Goal: Transaction & Acquisition: Purchase product/service

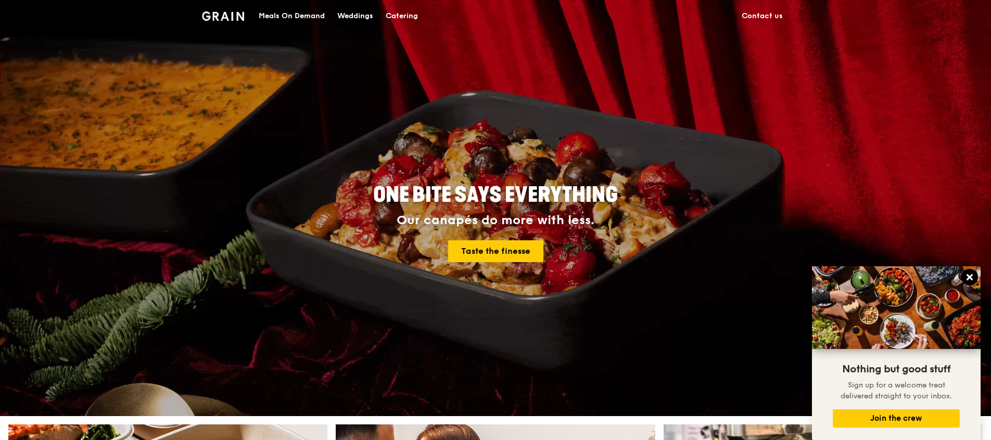
click at [968, 272] on button at bounding box center [970, 277] width 17 height 17
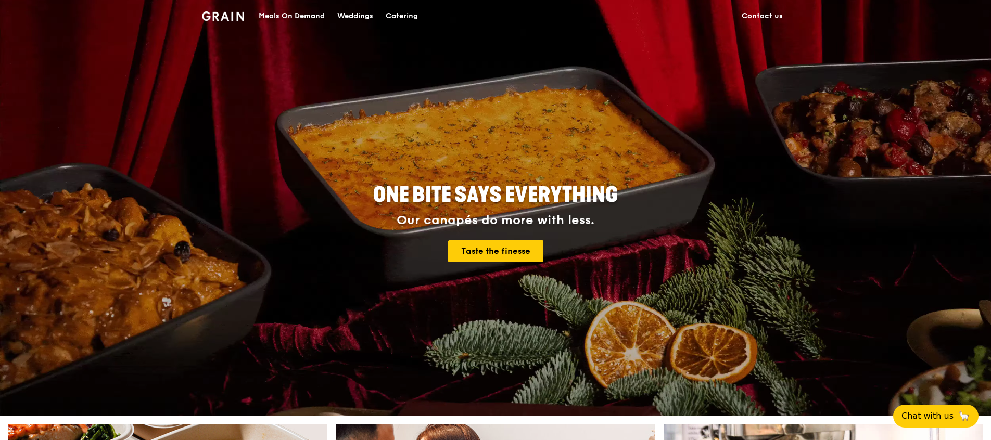
click at [269, 10] on div "Meals On Demand" at bounding box center [292, 16] width 66 height 31
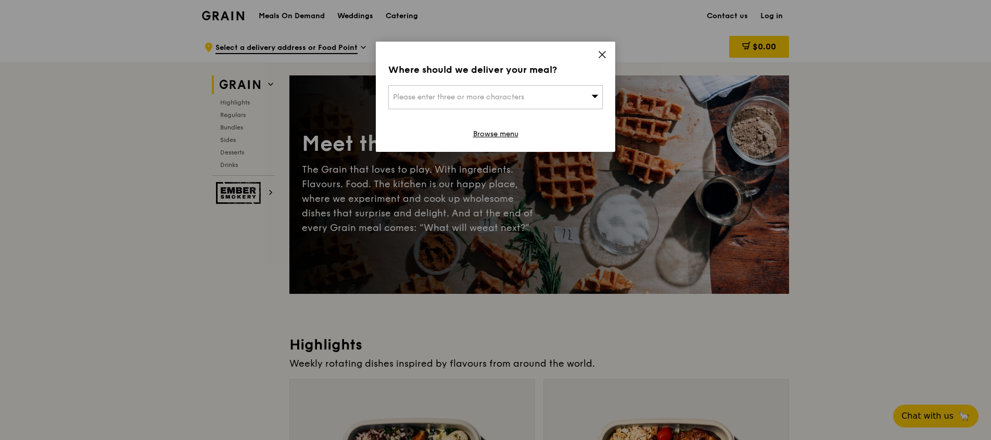
click at [522, 91] on div "Please enter three or more characters" at bounding box center [495, 97] width 214 height 24
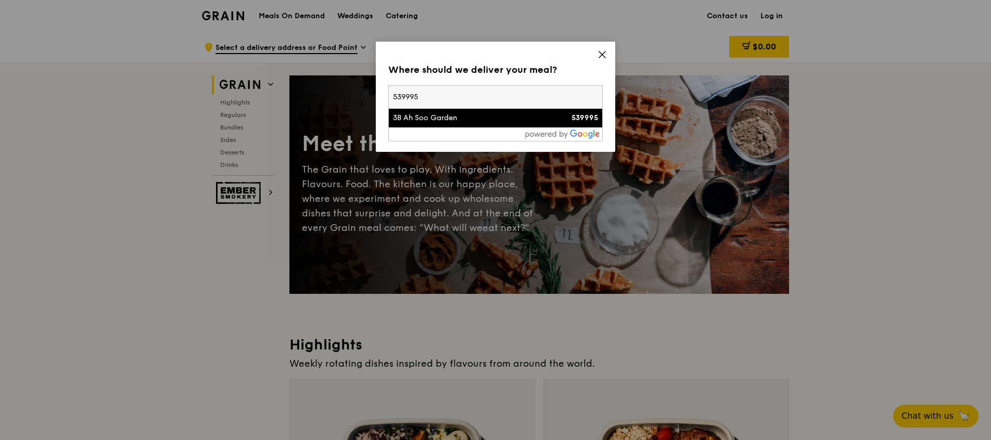
type input "539995"
click at [552, 117] on div "539995" at bounding box center [573, 118] width 52 height 10
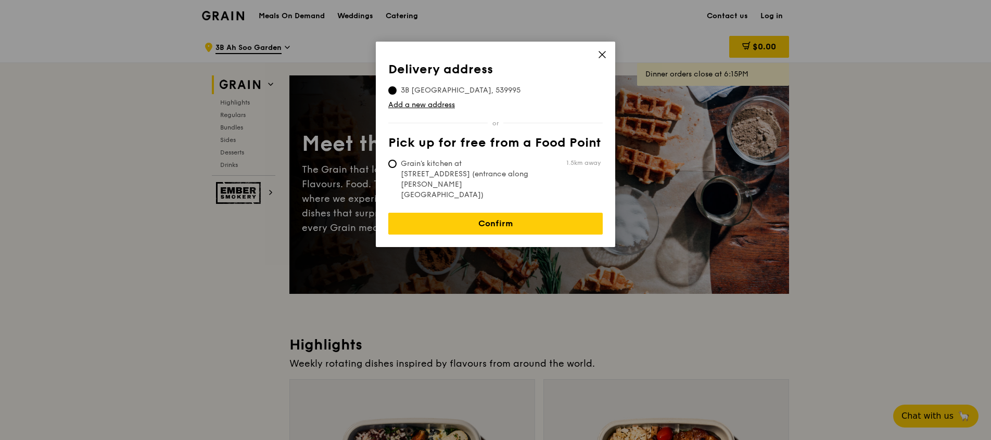
click at [606, 57] on icon at bounding box center [602, 54] width 9 height 9
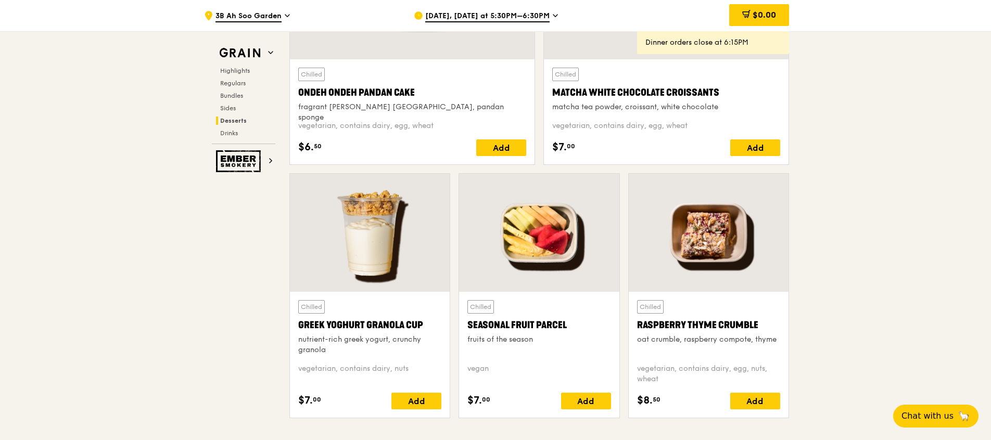
scroll to position [3046, 0]
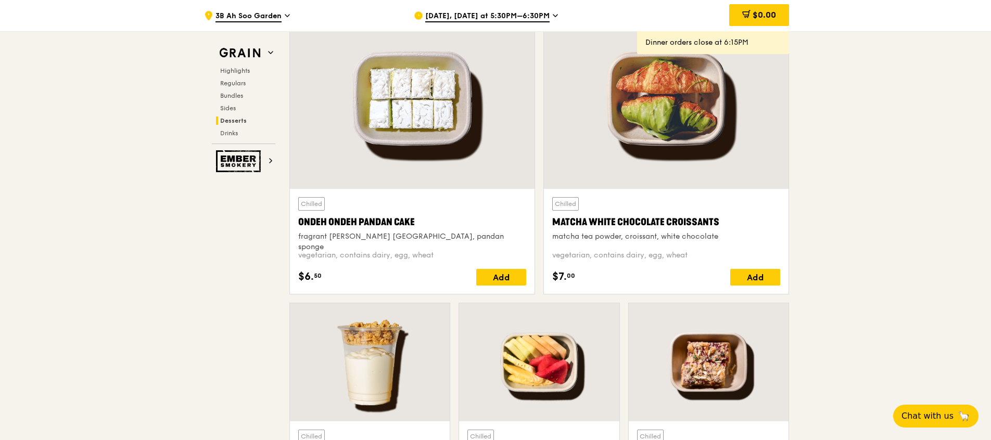
click at [687, 120] on div at bounding box center [666, 98] width 245 height 181
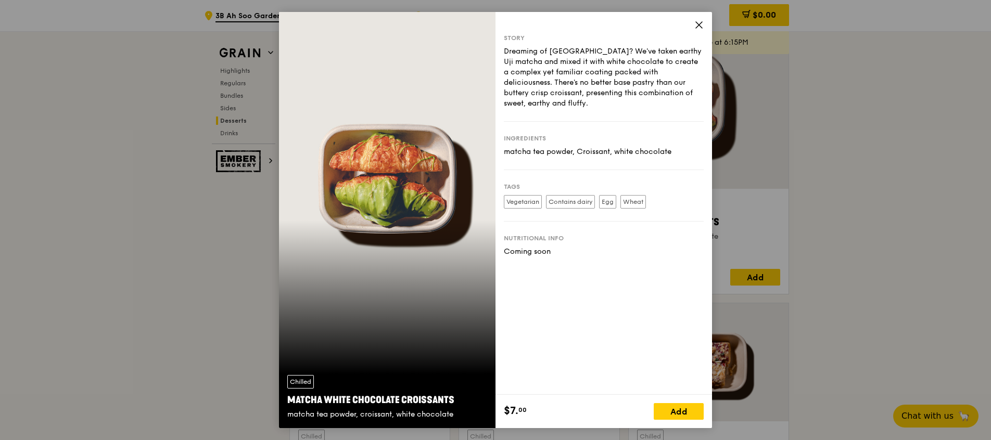
click at [703, 24] on icon at bounding box center [698, 24] width 9 height 9
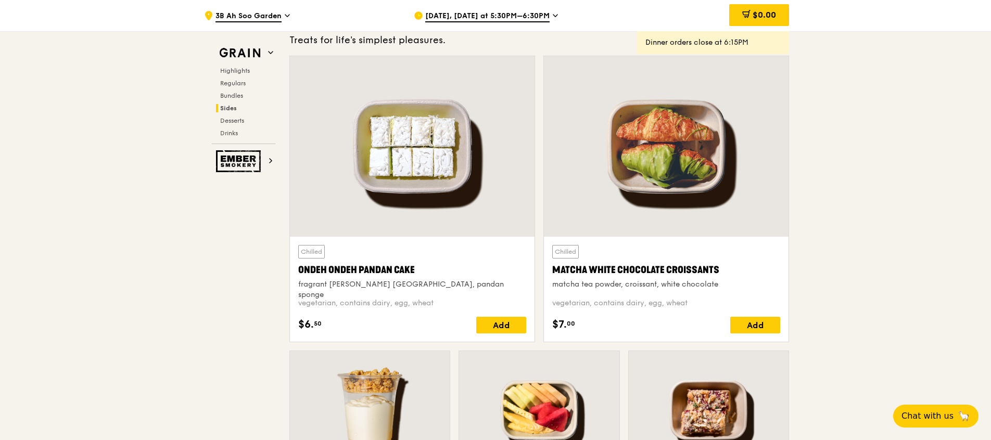
scroll to position [2967, 0]
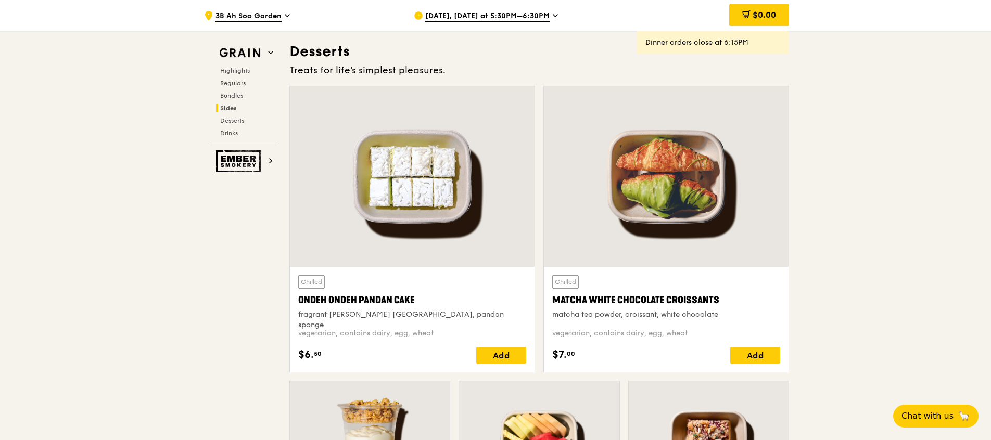
click at [723, 217] on div at bounding box center [666, 176] width 245 height 181
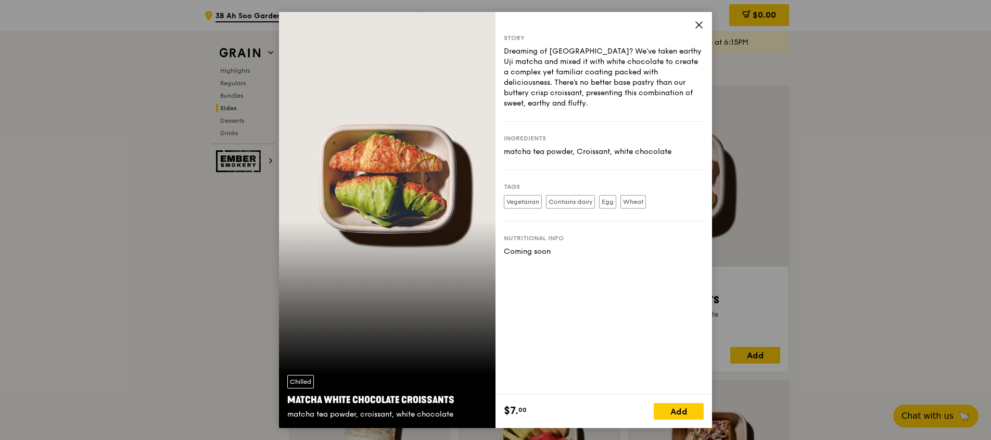
click at [699, 27] on icon at bounding box center [698, 24] width 9 height 9
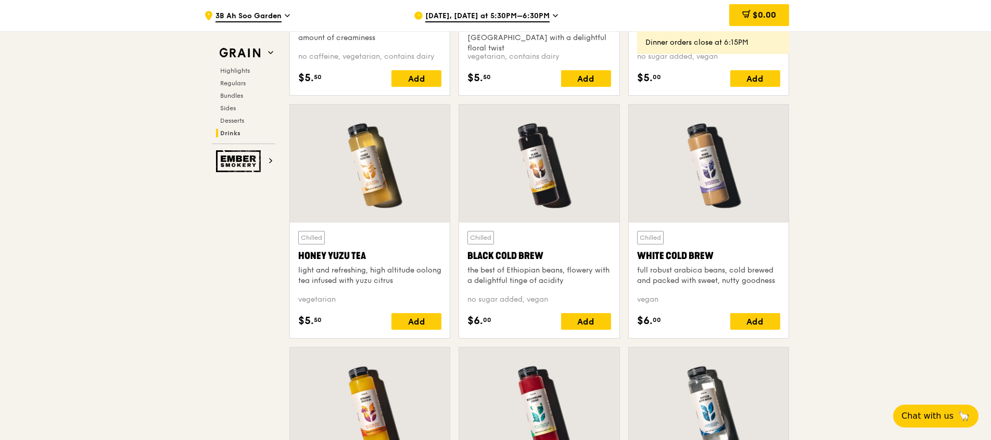
scroll to position [3514, 0]
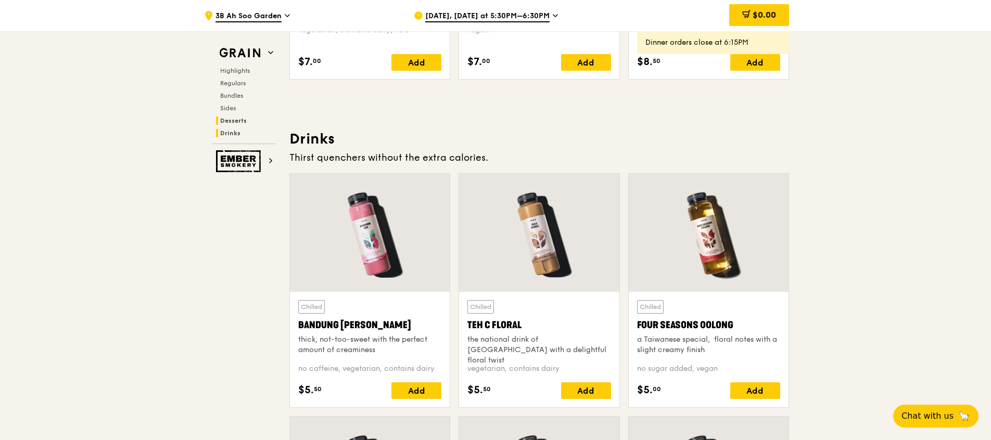
click at [231, 134] on span "Drinks" at bounding box center [230, 133] width 20 height 7
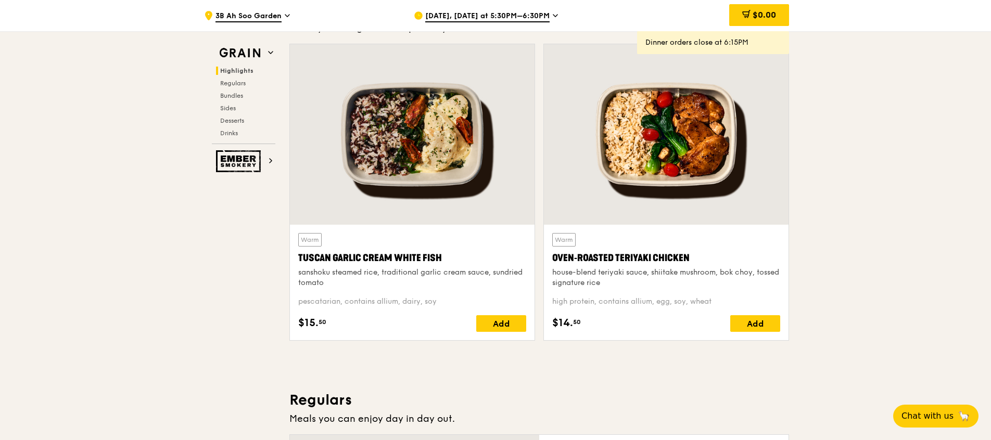
scroll to position [0, 0]
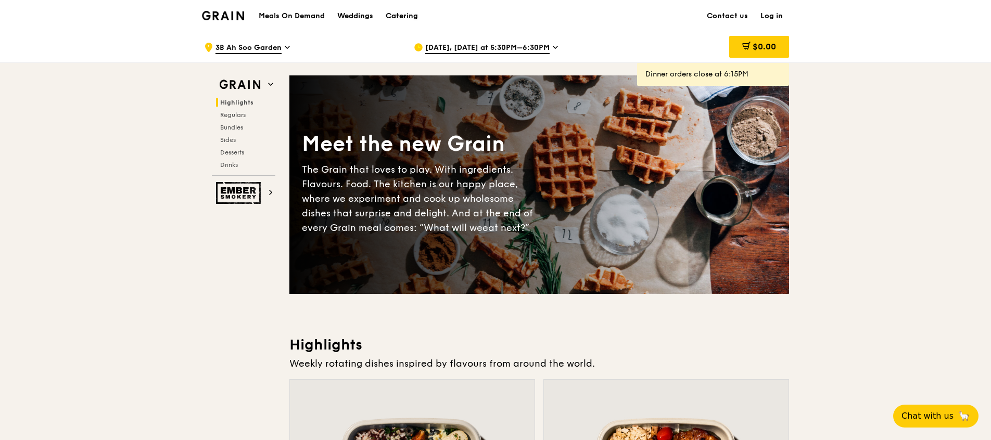
click at [396, 12] on div "Catering" at bounding box center [402, 16] width 32 height 31
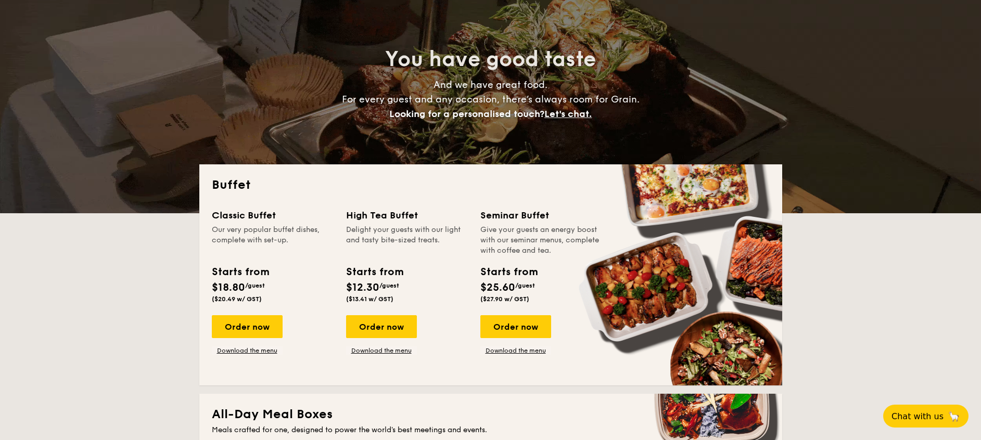
scroll to position [390, 0]
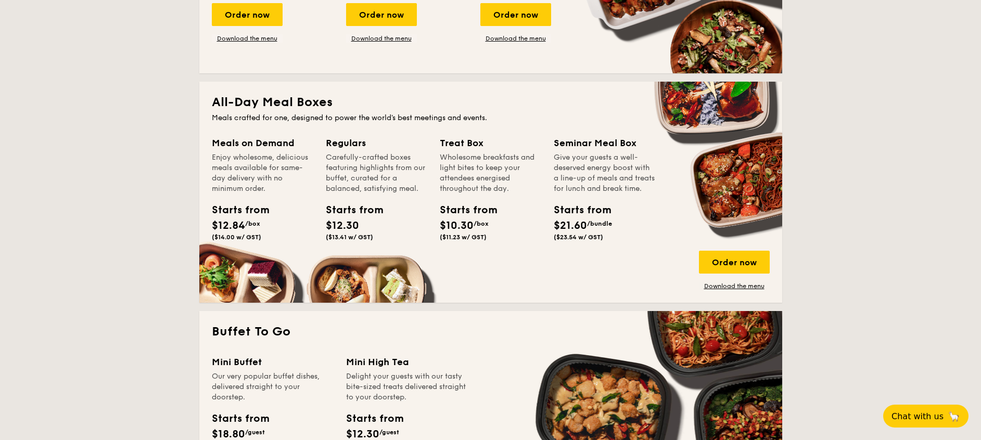
click at [474, 234] on span "($11.23 w/ GST)" at bounding box center [463, 237] width 47 height 7
click at [466, 144] on div "Treat Box" at bounding box center [491, 143] width 102 height 15
click at [754, 260] on div "Order now" at bounding box center [734, 262] width 71 height 23
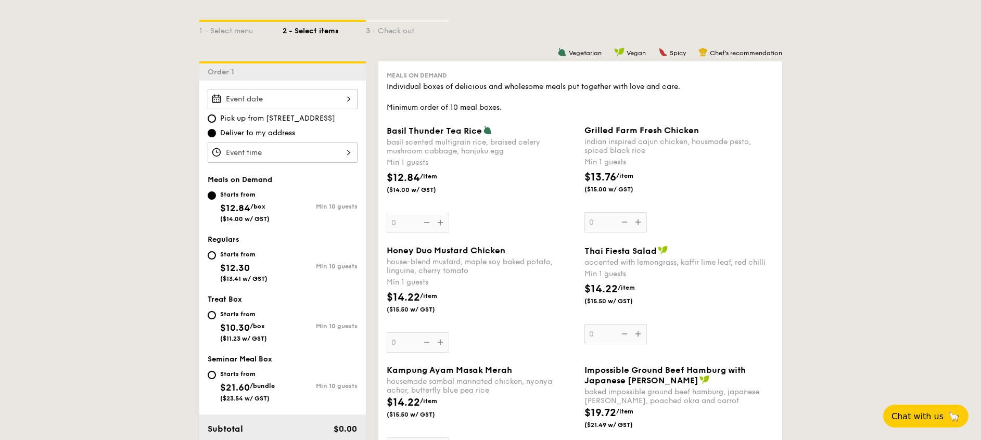
scroll to position [234, 0]
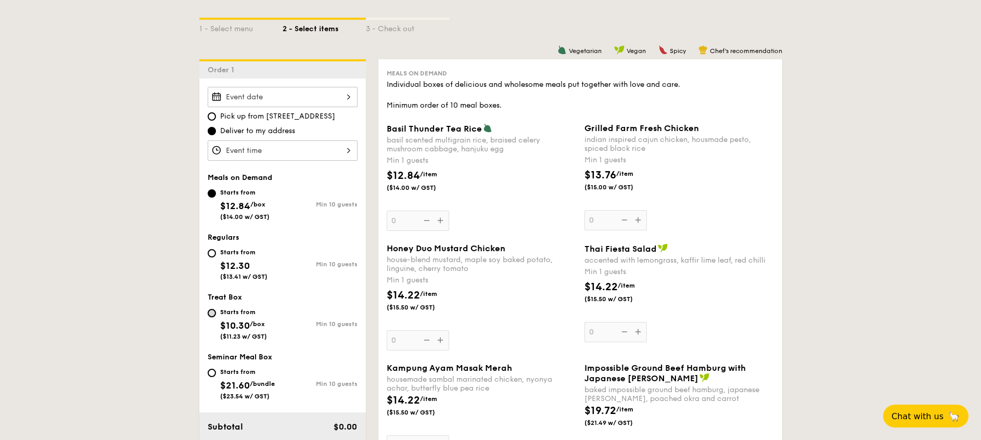
click at [210, 314] on input "Starts from $10.30 /box ($11.23 w/ GST) Min 10 guests" at bounding box center [212, 313] width 8 height 8
radio input "true"
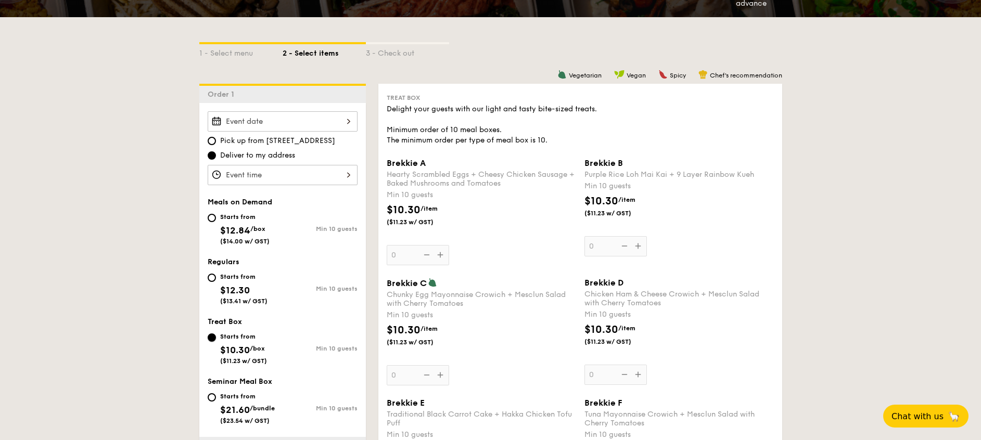
scroll to position [312, 0]
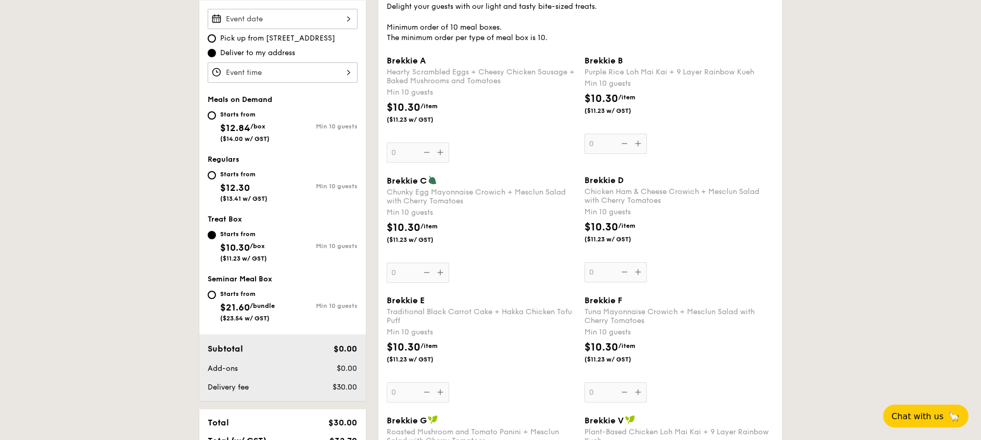
click at [213, 290] on div "Starts from $21.60 /bundle ($23.54 w/ GST)" at bounding box center [245, 305] width 75 height 34
click at [213, 291] on input "Starts from $21.60 /bundle ($23.54 w/ GST) Min 10 guests" at bounding box center [212, 295] width 8 height 8
radio input "true"
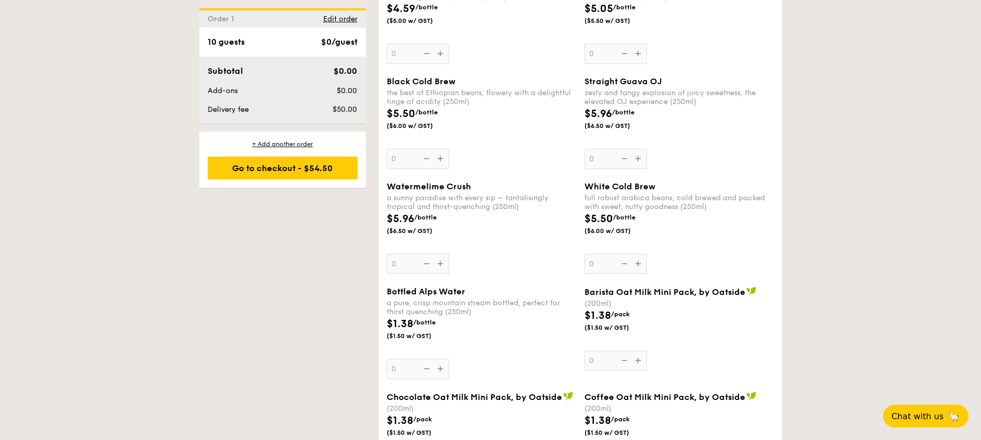
scroll to position [3436, 0]
